Goal: Transaction & Acquisition: Book appointment/travel/reservation

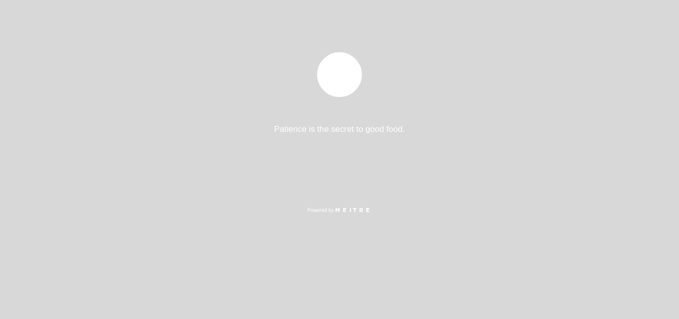
select select "pt"
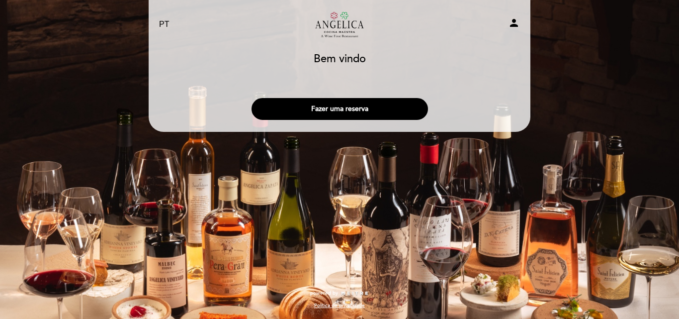
click at [406, 113] on button "Fazer uma reserva" at bounding box center [339, 109] width 176 height 22
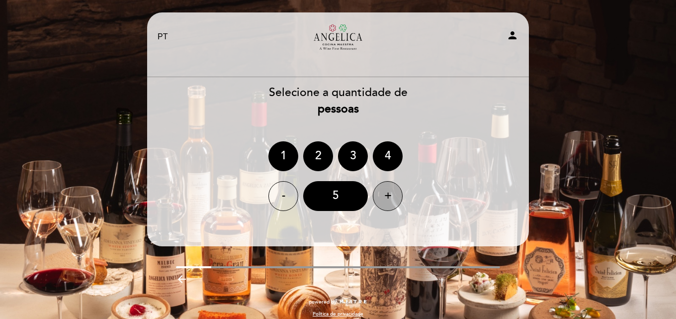
click at [398, 197] on div "+" at bounding box center [388, 196] width 30 height 30
click at [397, 197] on div "+" at bounding box center [388, 196] width 30 height 30
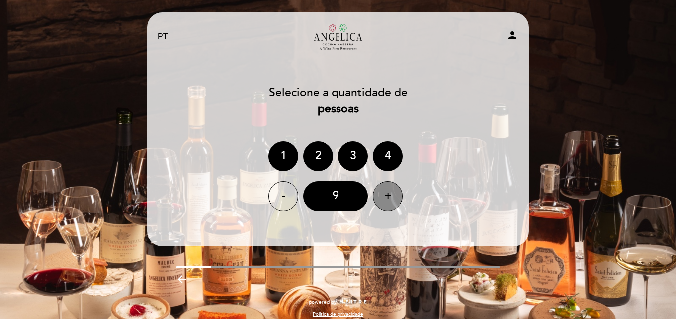
click at [397, 197] on div "+" at bounding box center [388, 196] width 30 height 30
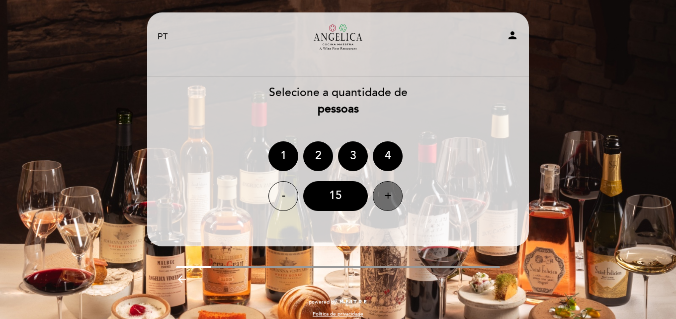
click at [397, 197] on div "+" at bounding box center [388, 196] width 30 height 30
click at [288, 193] on div "-" at bounding box center [283, 196] width 30 height 30
click at [287, 193] on div "-" at bounding box center [283, 196] width 30 height 30
click at [335, 198] on div "15" at bounding box center [335, 196] width 65 height 30
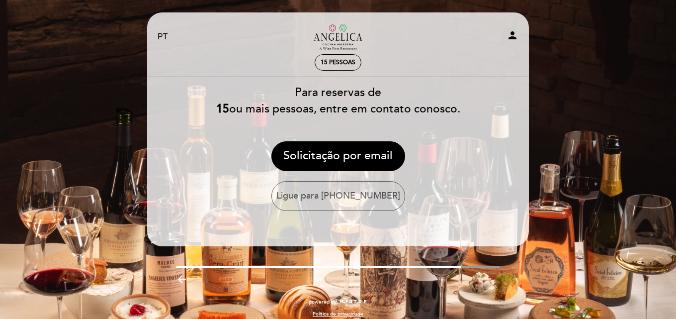
drag, startPoint x: 128, startPoint y: 62, endPoint x: 144, endPoint y: 37, distance: 30.2
click at [128, 62] on div "EN ES PT Restaurante Angélica Cocina Maestra person 15 pessoas Bem vindo Bem vi…" at bounding box center [338, 163] width 676 height 327
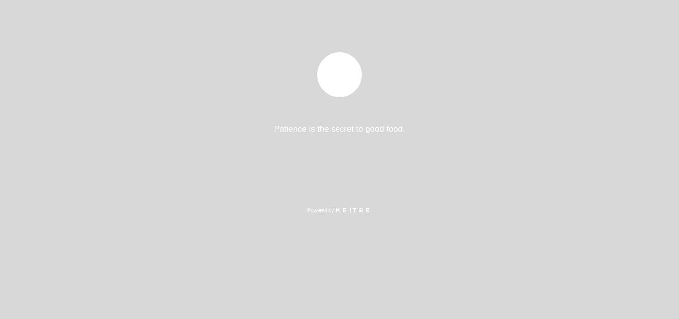
select select "pt"
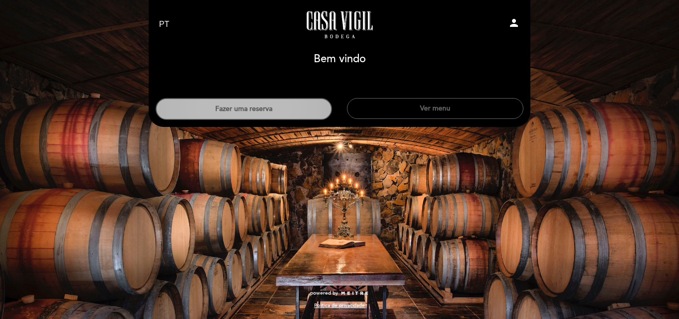
click at [307, 104] on button "Fazer uma reserva" at bounding box center [244, 109] width 176 height 22
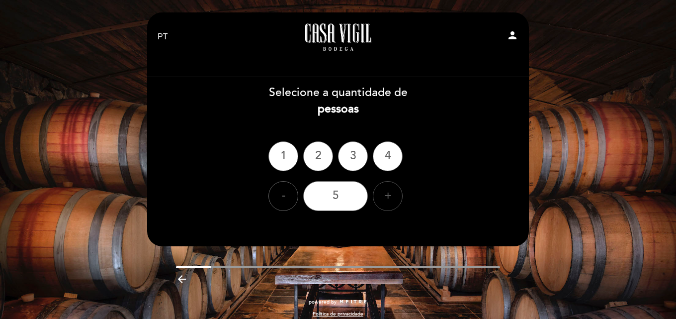
click at [378, 195] on div "+" at bounding box center [388, 196] width 30 height 30
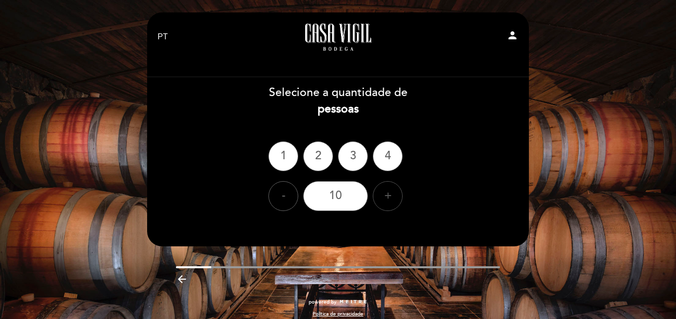
click at [378, 195] on div "+" at bounding box center [388, 196] width 30 height 30
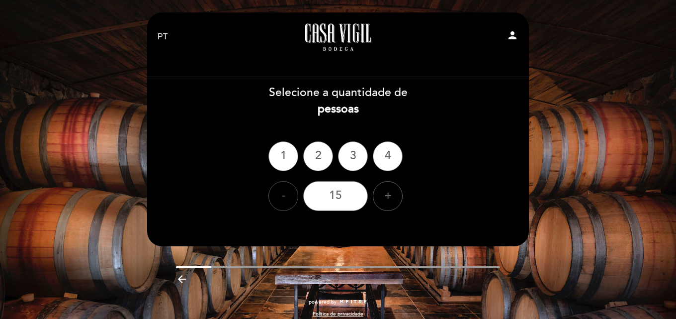
click at [278, 196] on div "-" at bounding box center [283, 196] width 30 height 30
click at [335, 196] on div "14" at bounding box center [335, 196] width 65 height 30
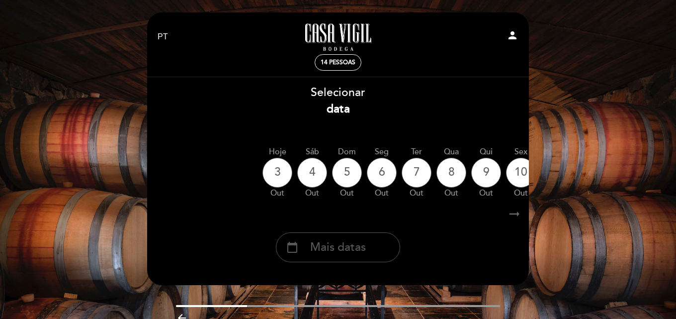
click at [363, 239] on div "calendar_today Mais datas" at bounding box center [338, 247] width 124 height 30
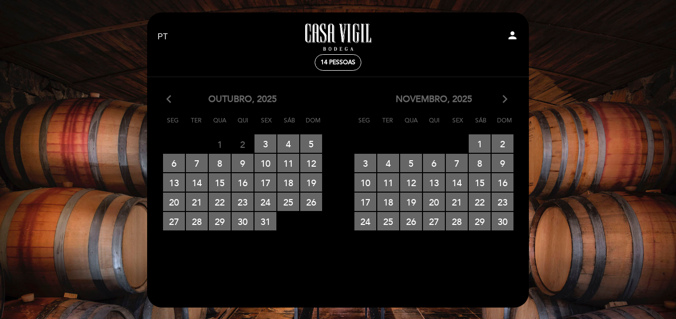
click at [502, 102] on icon "arrow_forward_ios" at bounding box center [504, 99] width 9 height 13
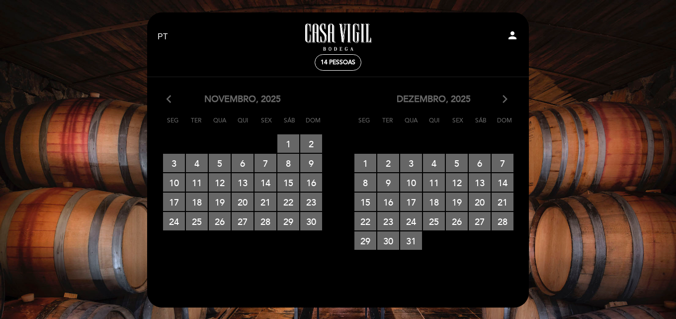
click at [502, 102] on icon "arrow_forward_ios" at bounding box center [504, 99] width 9 height 13
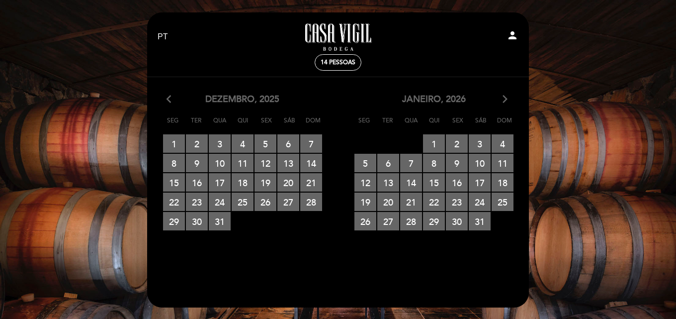
click at [170, 102] on icon "arrow_back_ios" at bounding box center [171, 99] width 9 height 13
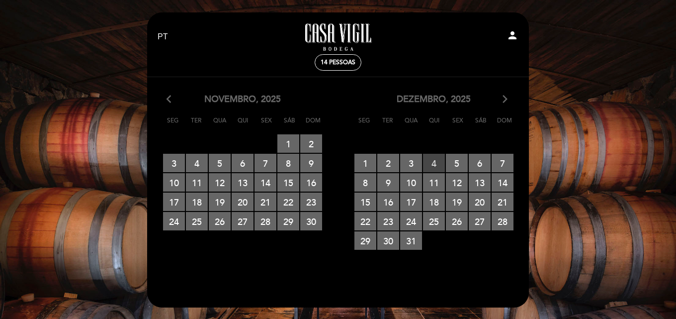
click at [432, 164] on span "4 RESERVAS DISPONÍVEIS" at bounding box center [434, 163] width 22 height 18
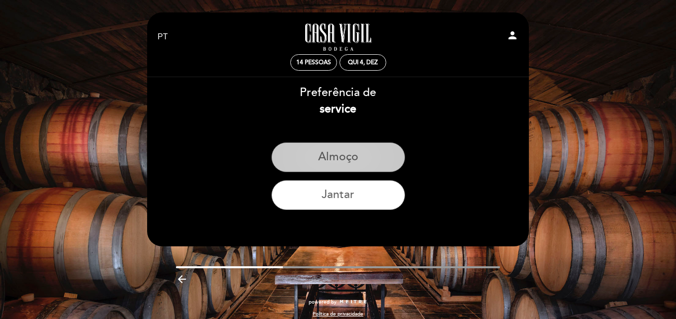
click at [345, 156] on button "Almoço" at bounding box center [338, 157] width 134 height 30
